Goal: Navigation & Orientation: Go to known website

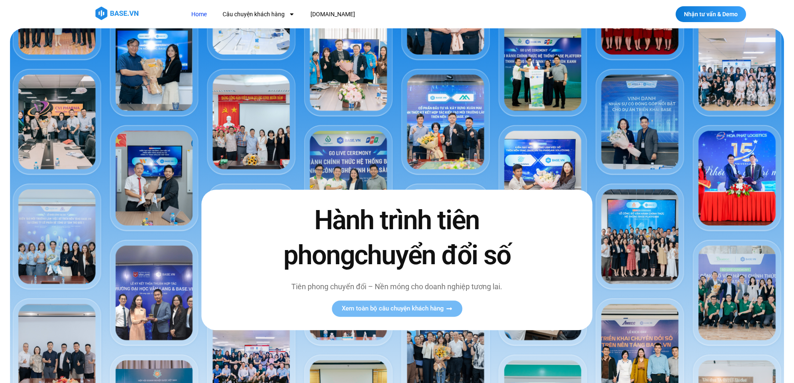
click at [164, 55] on img at bounding box center [397, 255] width 774 height 455
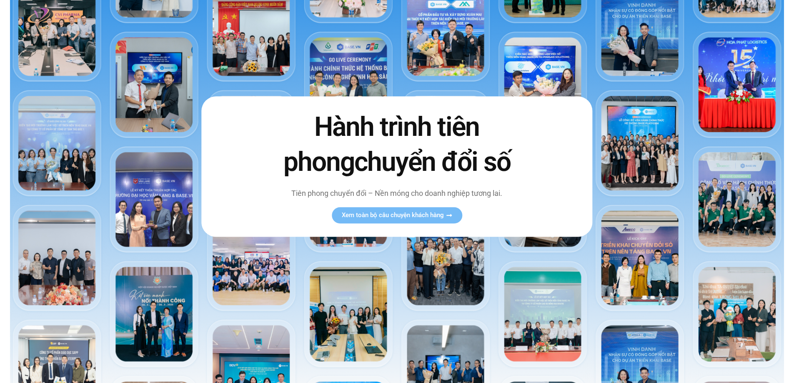
scroll to position [83, 0]
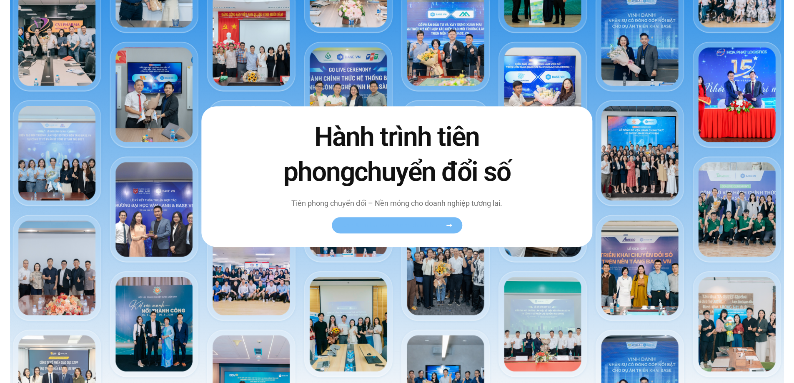
click at [418, 227] on span "Xem toàn bộ câu chuyện khách hàng" at bounding box center [393, 225] width 102 height 6
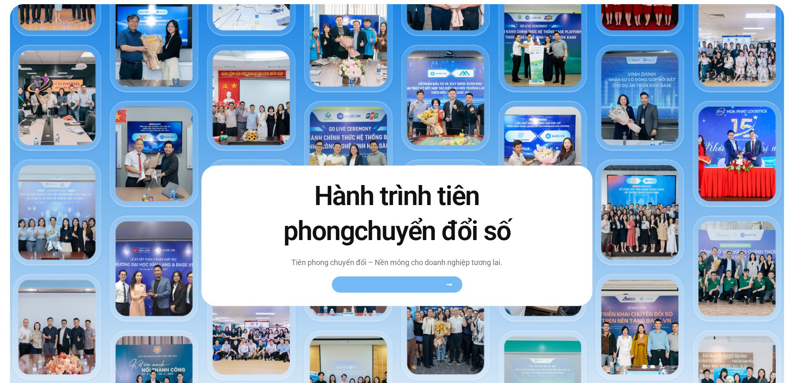
scroll to position [42, 0]
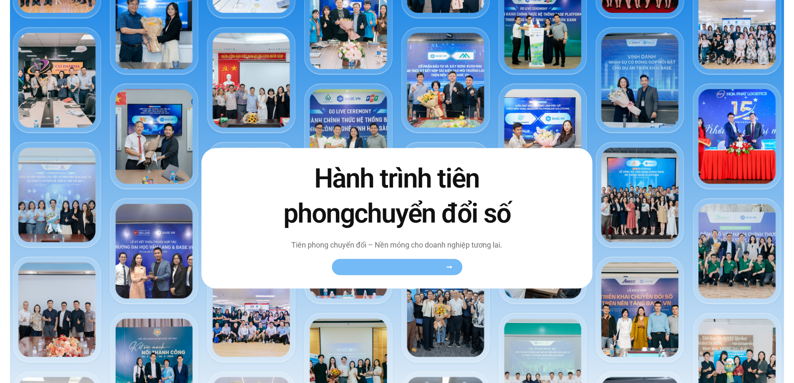
click at [451, 264] on icon at bounding box center [449, 267] width 6 height 6
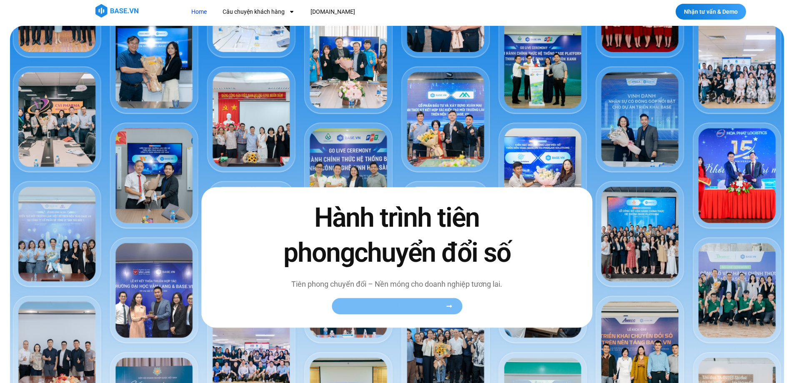
scroll to position [0, 0]
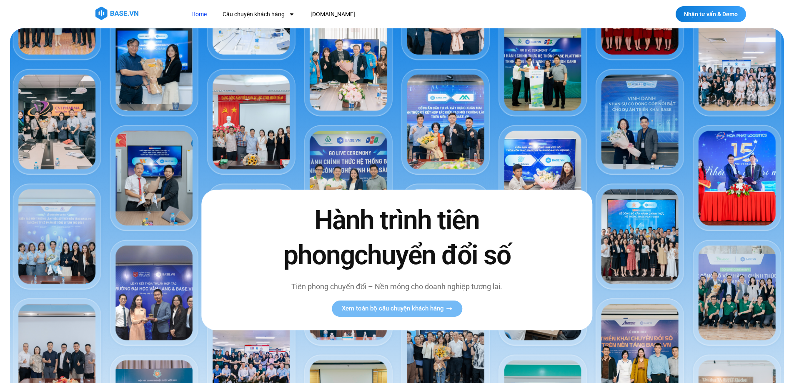
click at [371, 144] on img at bounding box center [397, 255] width 774 height 455
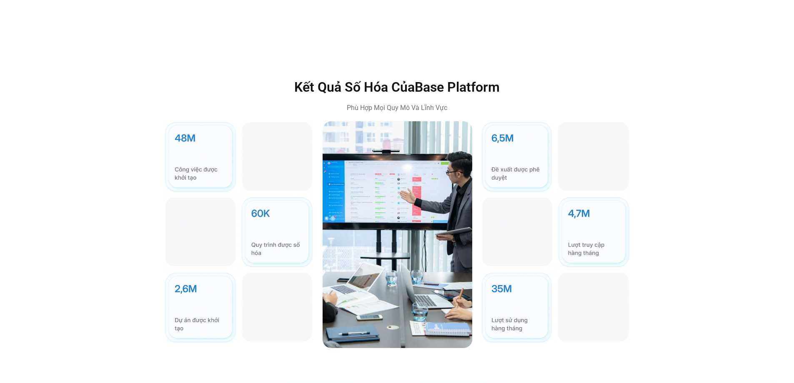
scroll to position [2542, 0]
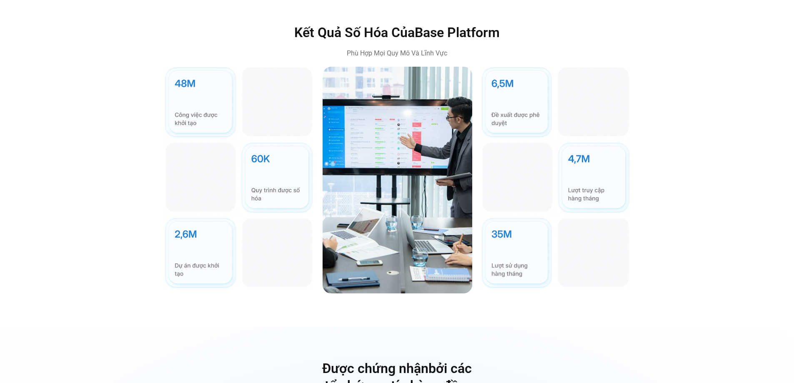
click at [354, 165] on img at bounding box center [397, 180] width 150 height 227
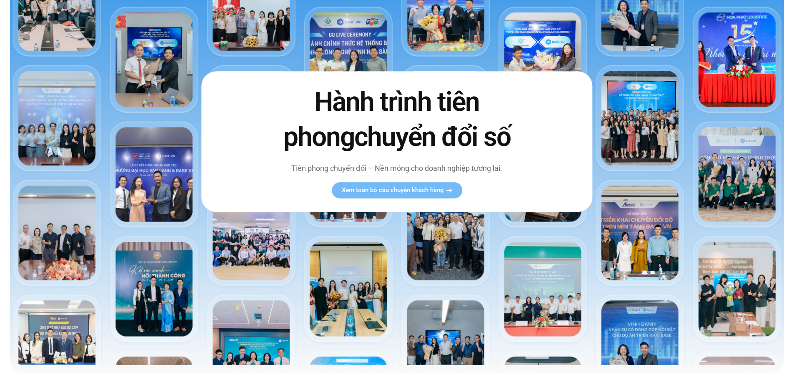
scroll to position [0, 0]
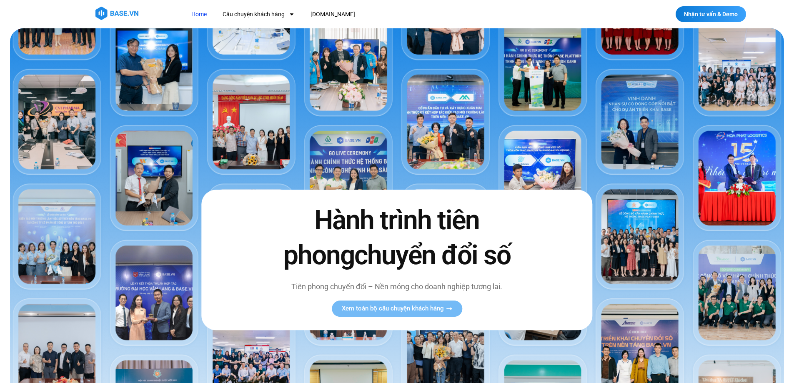
click at [198, 15] on link "Home" at bounding box center [199, 14] width 28 height 15
click at [321, 13] on link "[DOMAIN_NAME]" at bounding box center [332, 14] width 57 height 15
